Goal: Navigation & Orientation: Find specific page/section

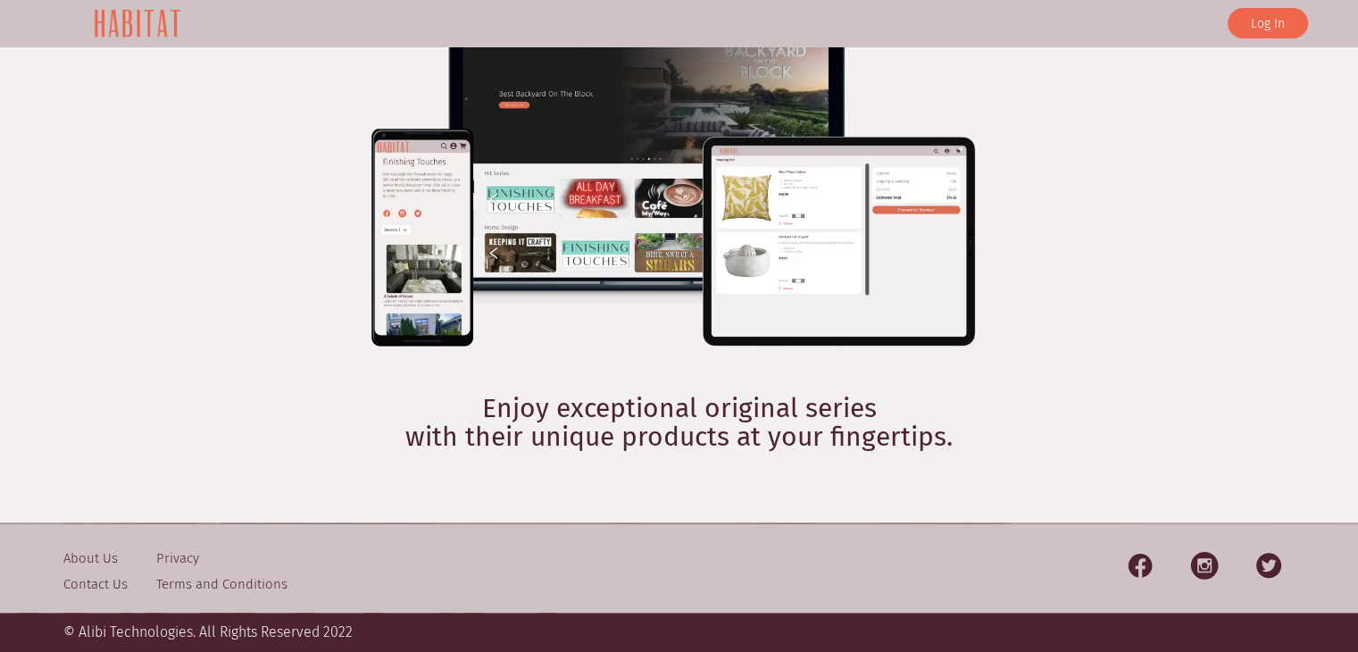
scroll to position [1750, 0]
click at [74, 558] on link "About Us" at bounding box center [90, 558] width 54 height 16
click at [94, 586] on link "Contact Us" at bounding box center [95, 584] width 64 height 16
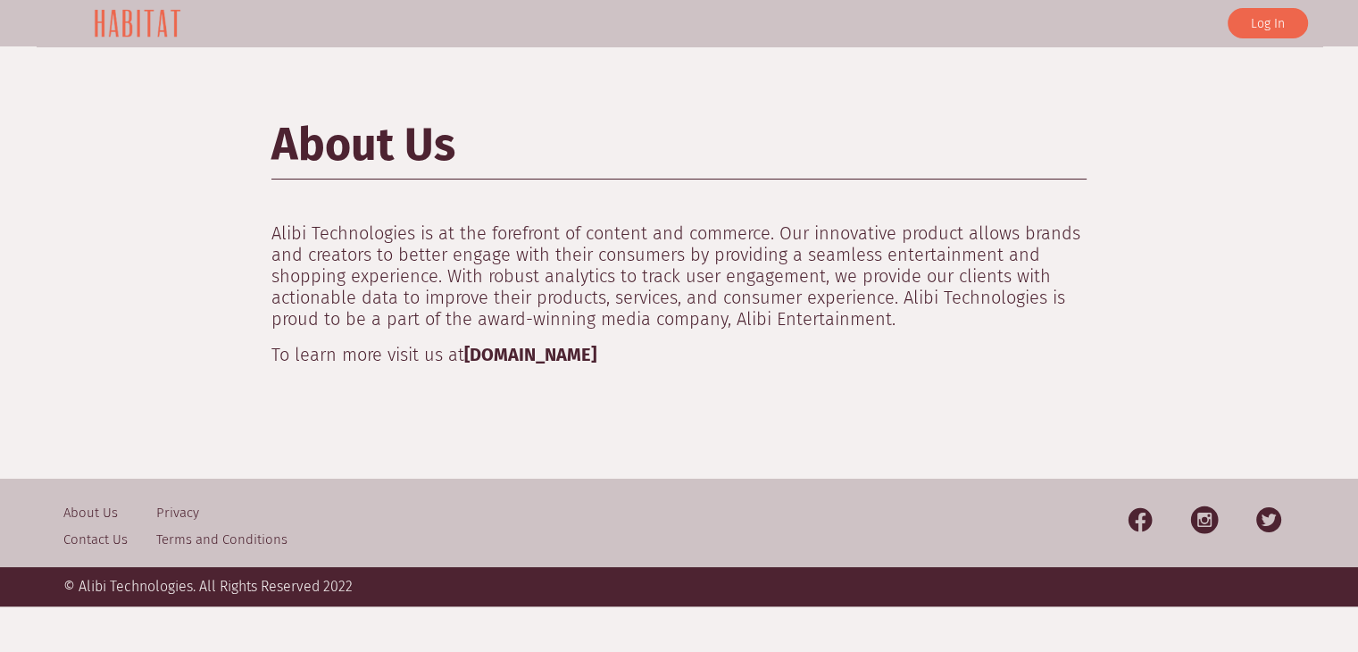
click at [536, 353] on link "alibitech.com" at bounding box center [530, 354] width 132 height 21
